Goal: Find specific page/section: Find specific page/section

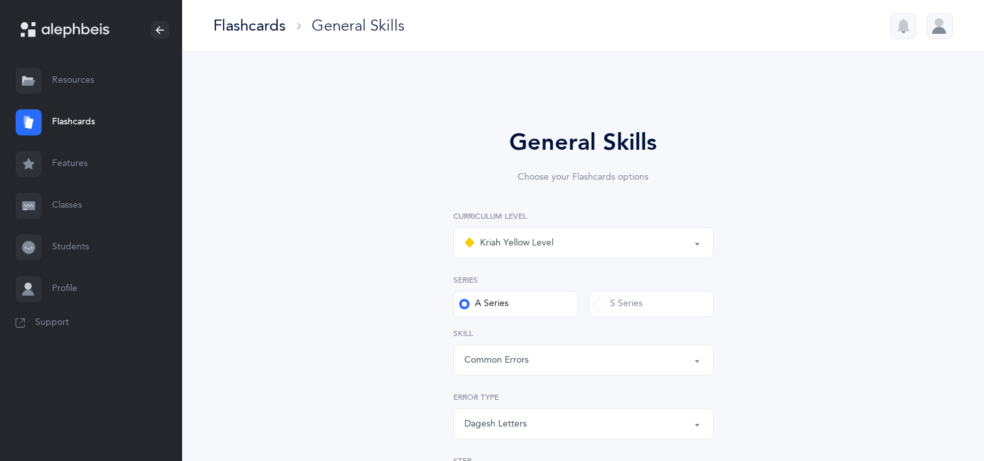
select select "5"
select select "Common Errors"
select select "Dagesh Letters"
select select "Skilled words"
select select "single"
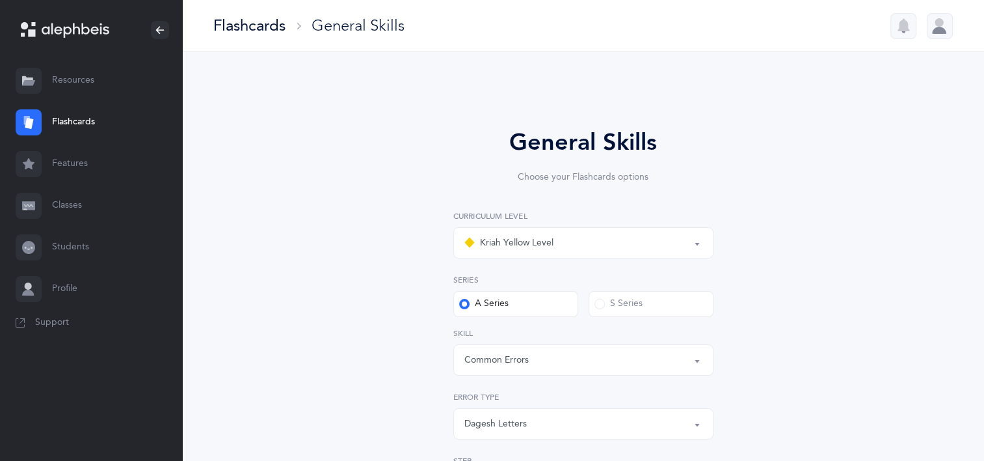
click at [68, 126] on link "Flashcards" at bounding box center [91, 122] width 182 height 42
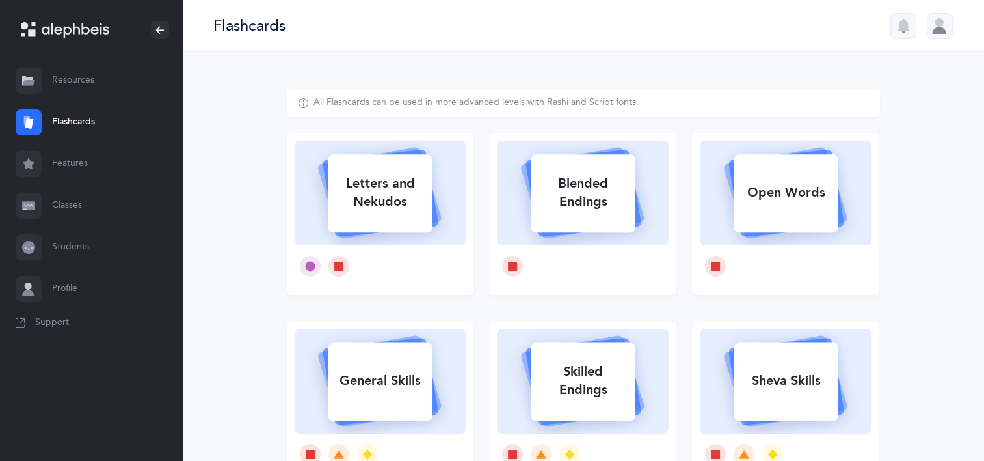
click at [77, 209] on link "Classes" at bounding box center [91, 206] width 182 height 42
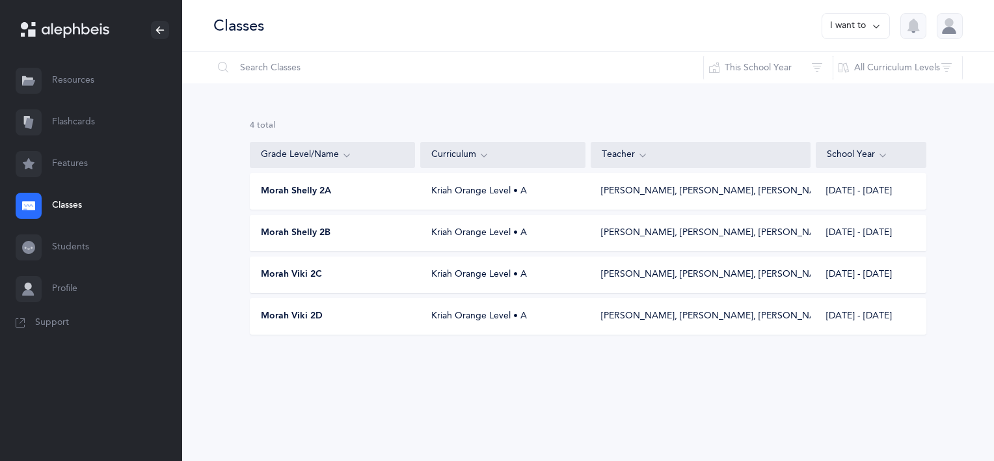
click at [308, 274] on span "Morah Viki 2C" at bounding box center [291, 274] width 61 height 13
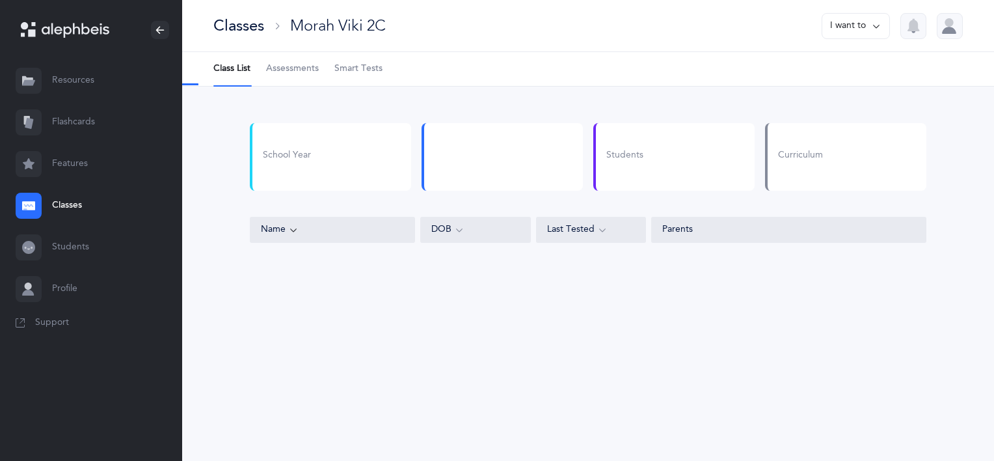
click at [287, 70] on span "Assessments" at bounding box center [292, 68] width 53 height 13
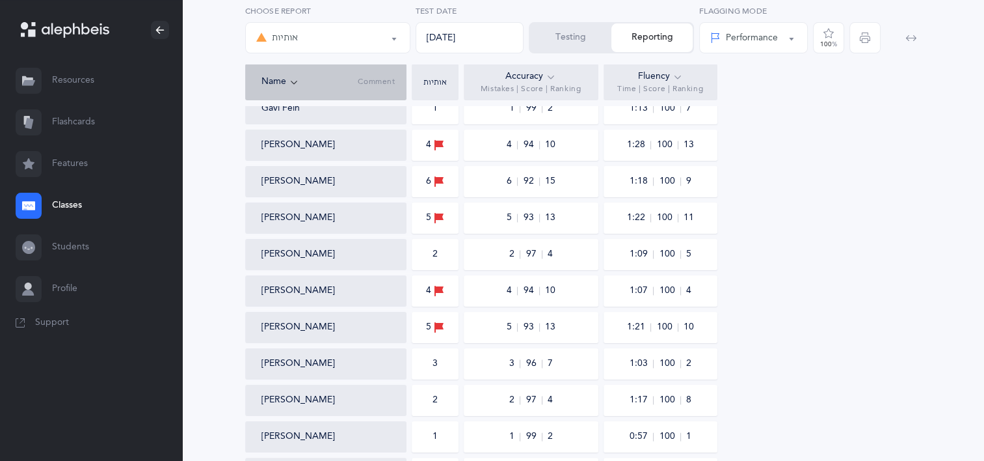
scroll to position [171, 0]
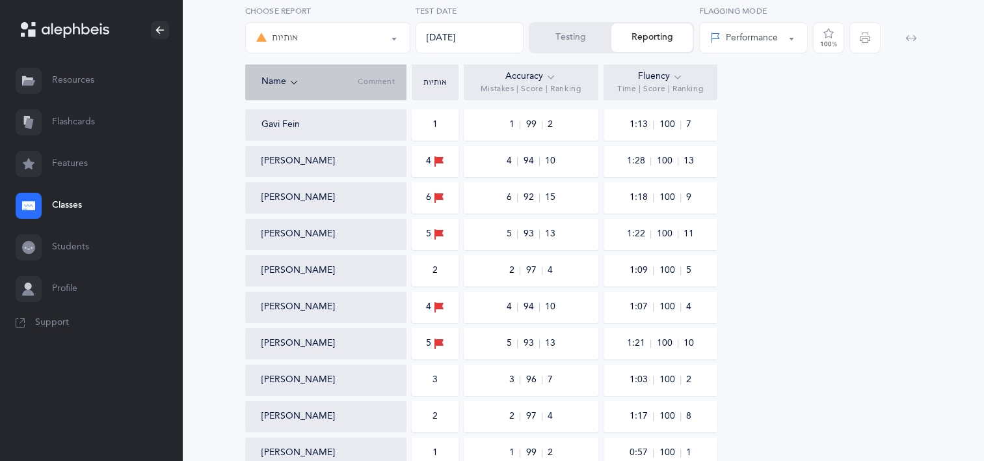
click at [370, 42] on div "אותיות" at bounding box center [327, 38] width 143 height 22
click at [348, 74] on link "אותיות" at bounding box center [327, 77] width 143 height 26
select select "2"
click at [863, 40] on icon "button" at bounding box center [865, 38] width 10 height 10
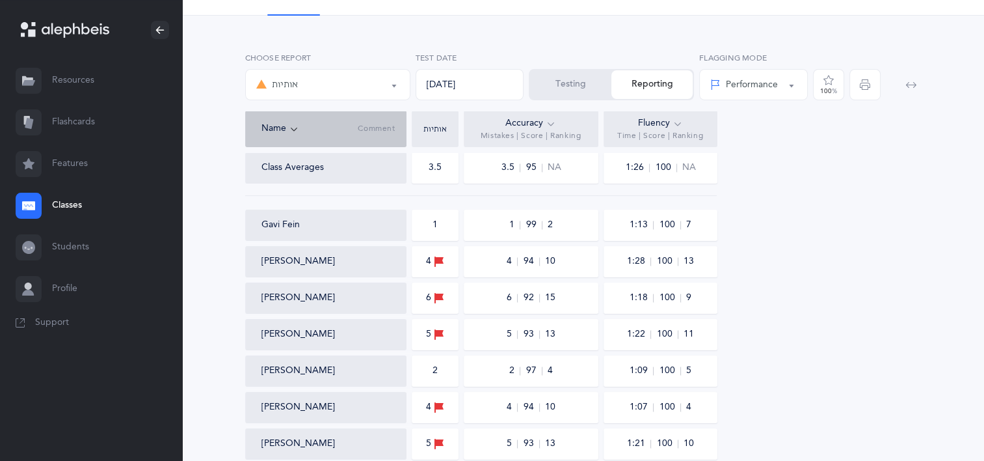
scroll to position [0, 0]
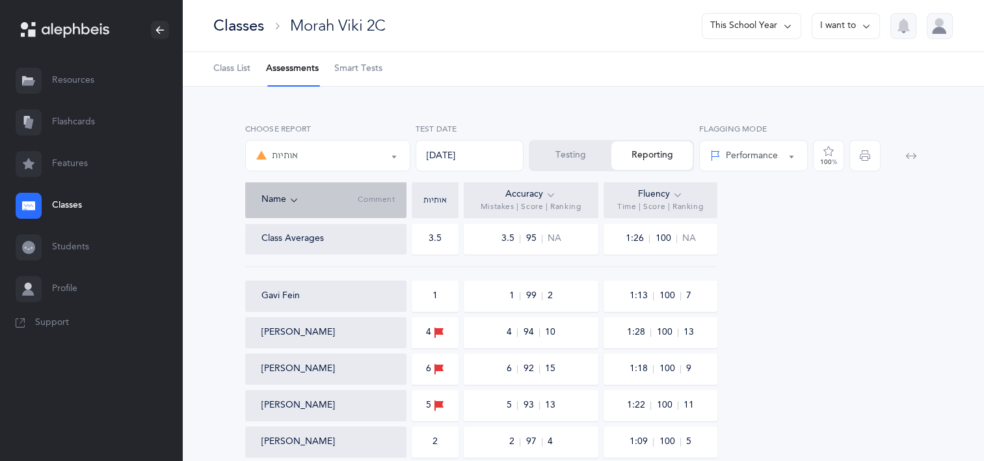
click at [372, 70] on span "Smart Tests" at bounding box center [358, 68] width 48 height 13
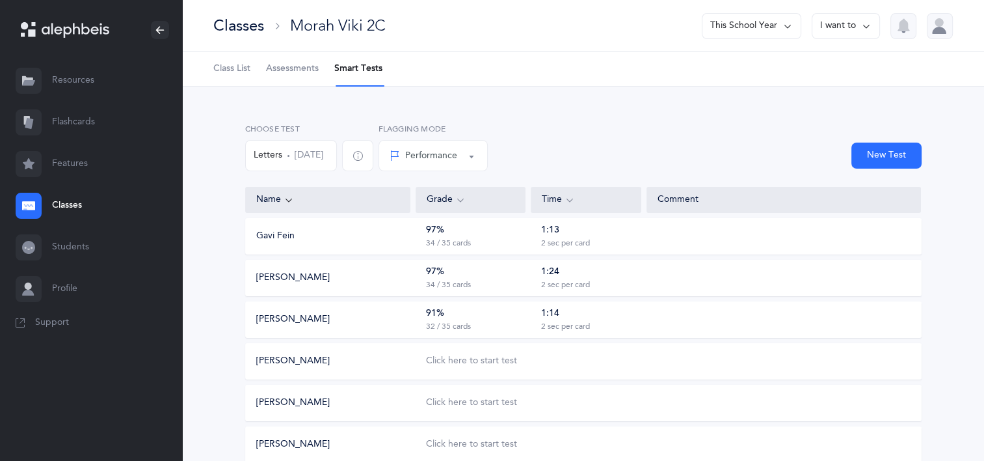
click at [36, 126] on div at bounding box center [29, 122] width 26 height 26
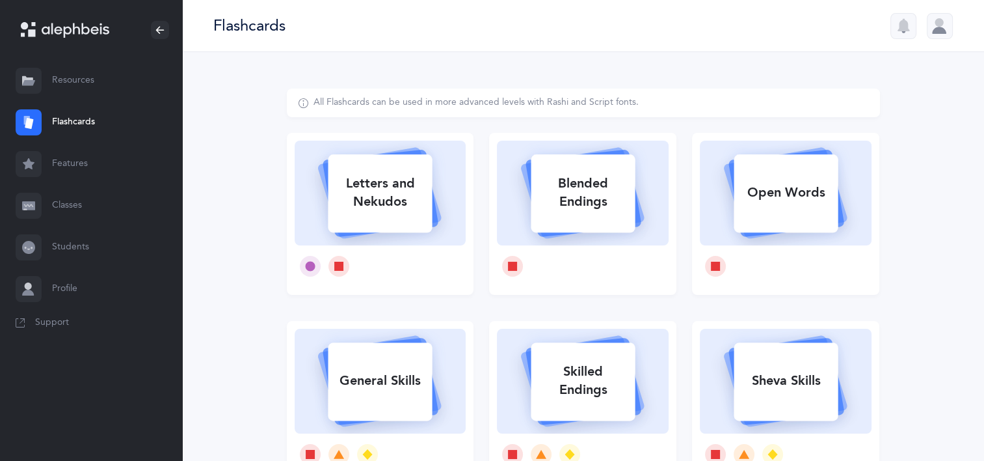
click at [68, 81] on link "Resources" at bounding box center [91, 81] width 182 height 42
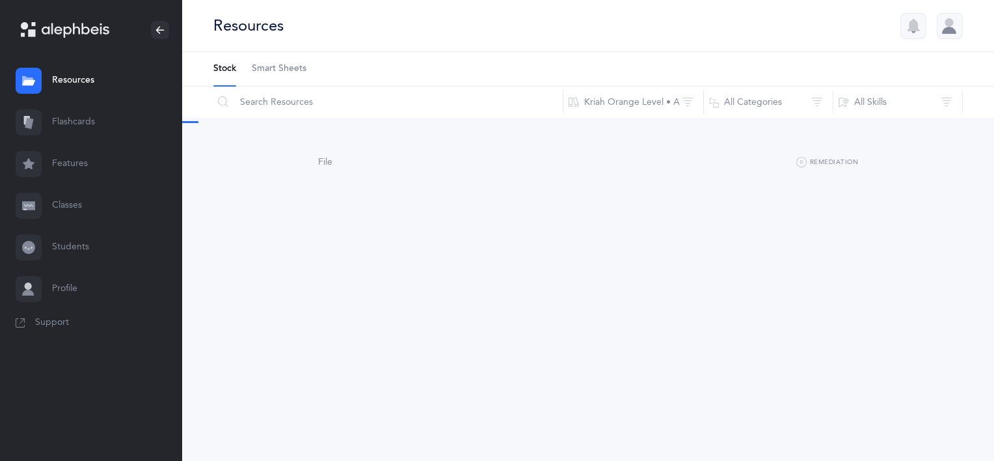
click at [273, 68] on span "Smart Sheets" at bounding box center [279, 68] width 55 height 13
